Goal: Task Accomplishment & Management: Manage account settings

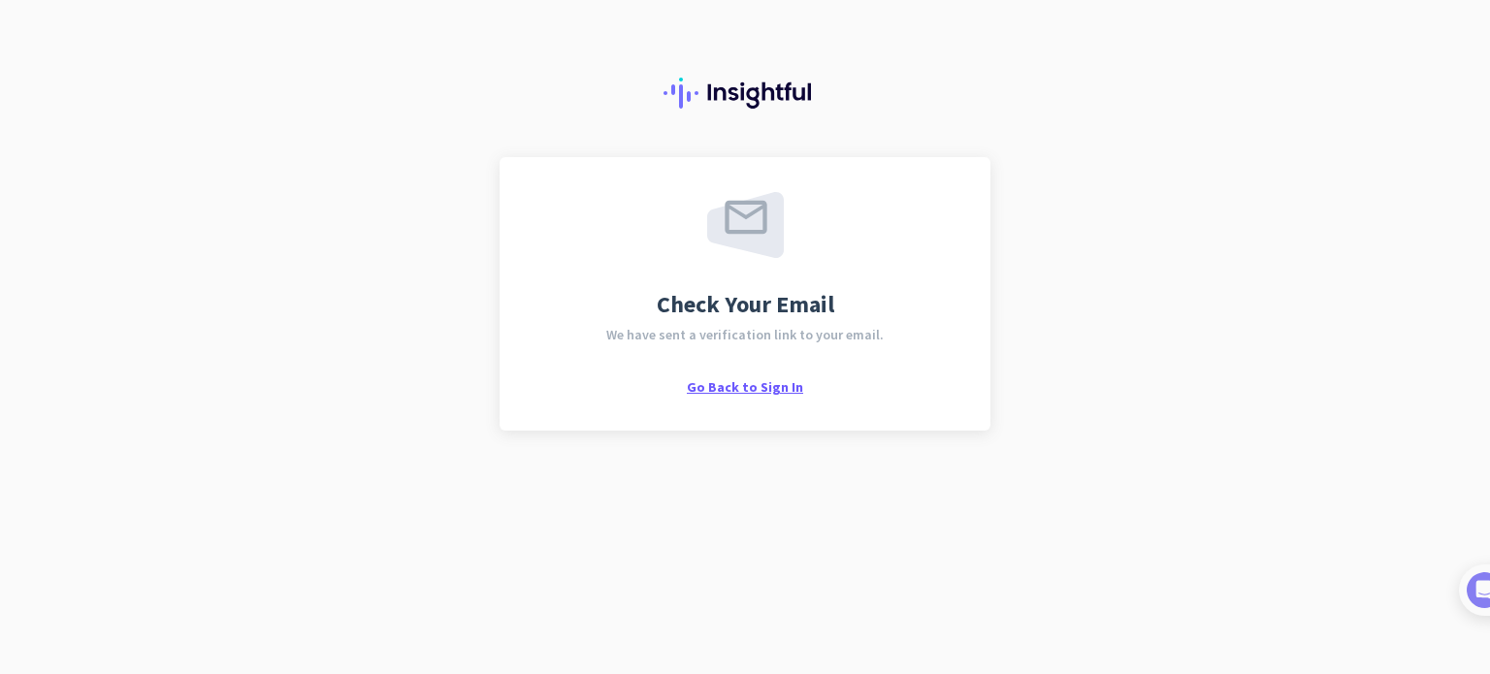
click at [729, 383] on span "Go Back to Sign In" at bounding box center [745, 386] width 116 height 17
click at [728, 302] on span "Check Your Email" at bounding box center [746, 304] width 178 height 23
click at [783, 293] on span "Check Your Email" at bounding box center [746, 304] width 178 height 23
drag, startPoint x: 735, startPoint y: 363, endPoint x: 747, endPoint y: 337, distance: 28.7
click at [747, 337] on div "Check Your Email We have sent a verification link to your email. Go Back to Sig…" at bounding box center [745, 337] width 1490 height 674
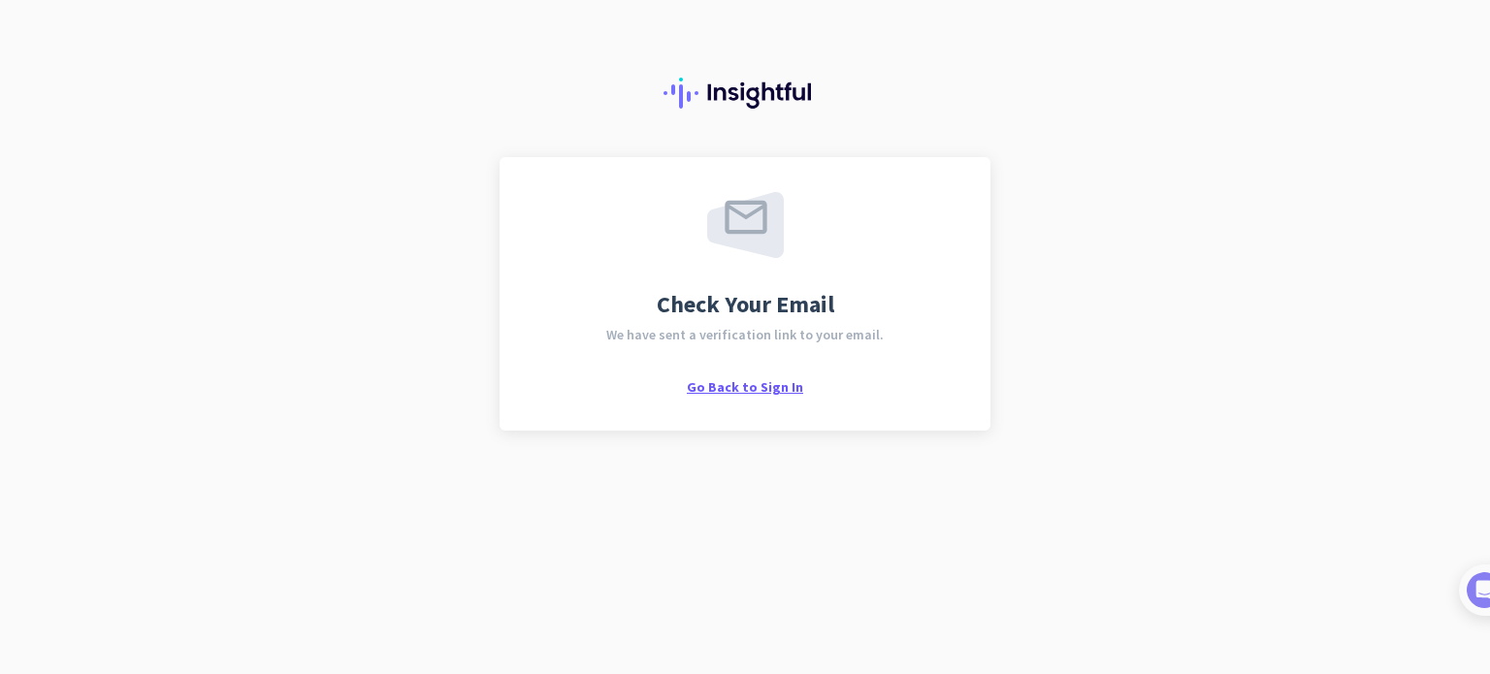
click at [743, 388] on span "Go Back to Sign In" at bounding box center [745, 386] width 116 height 17
